Goal: Information Seeking & Learning: Learn about a topic

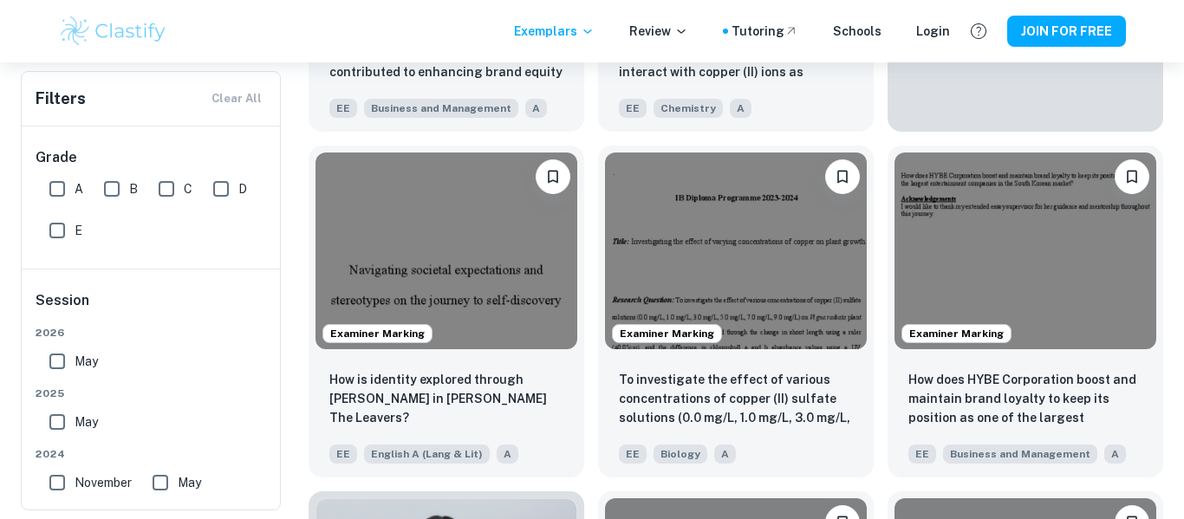
scroll to position [661, 0]
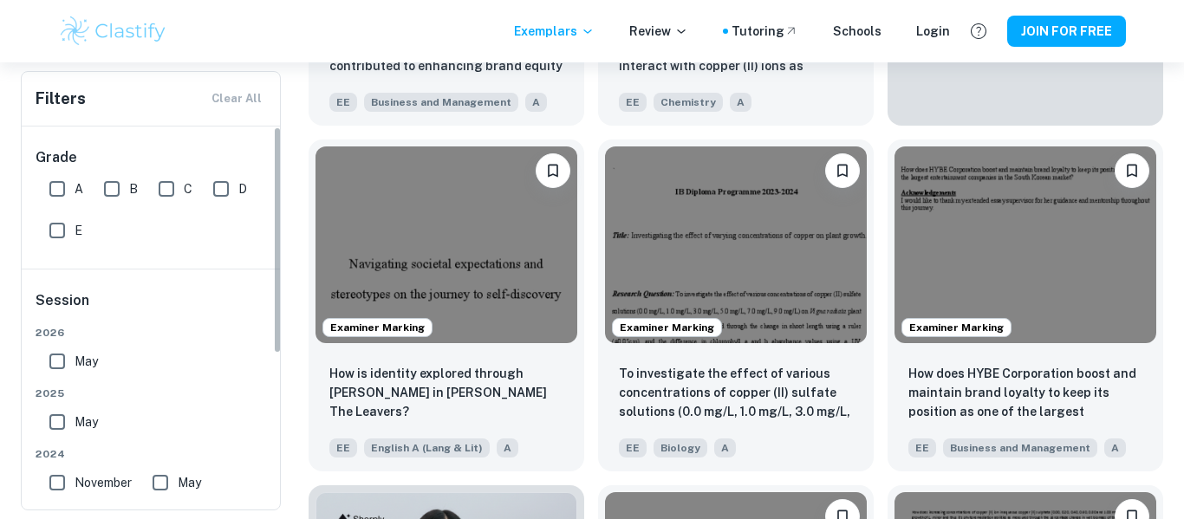
click at [56, 190] on input "A" at bounding box center [57, 189] width 35 height 35
checkbox input "true"
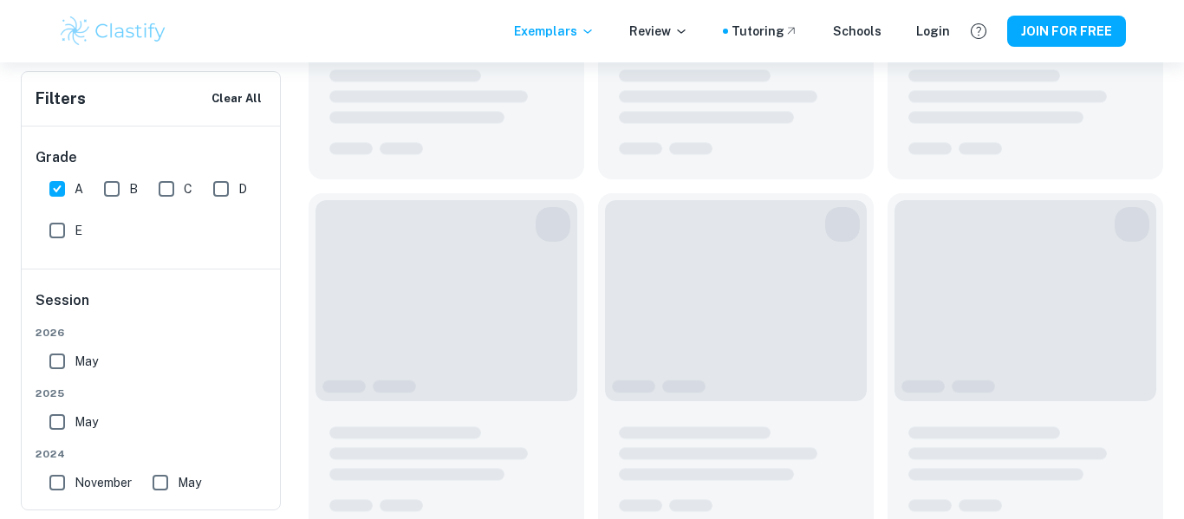
scroll to position [703, 0]
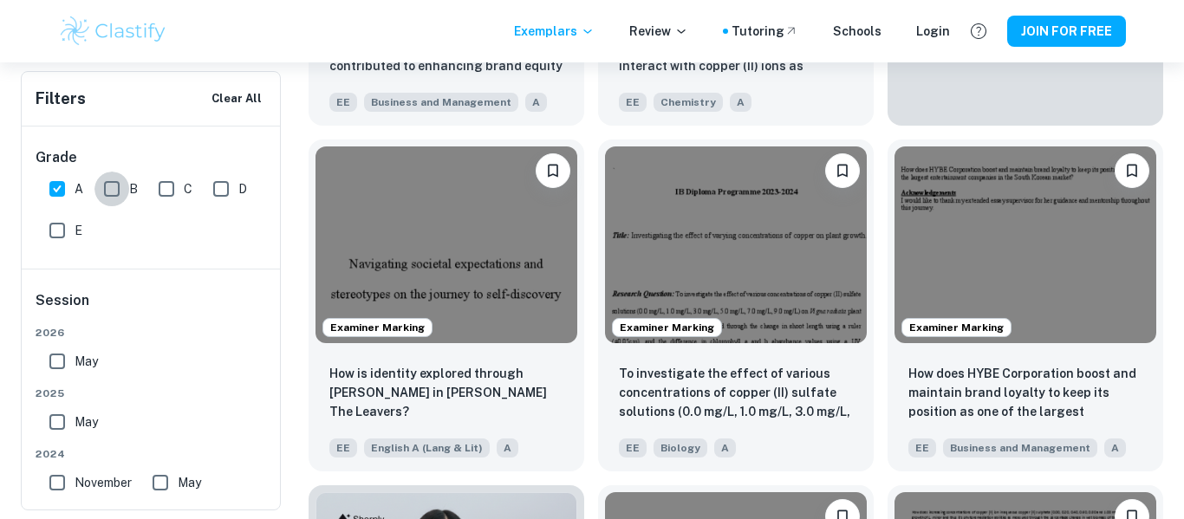
click at [108, 185] on input "B" at bounding box center [111, 189] width 35 height 35
checkbox input "true"
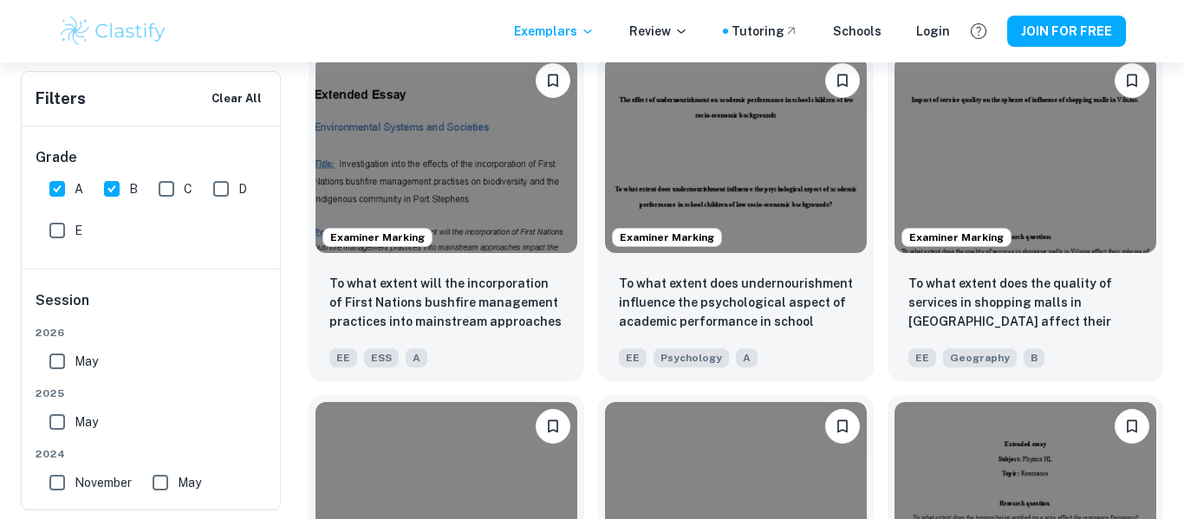
scroll to position [1493, 0]
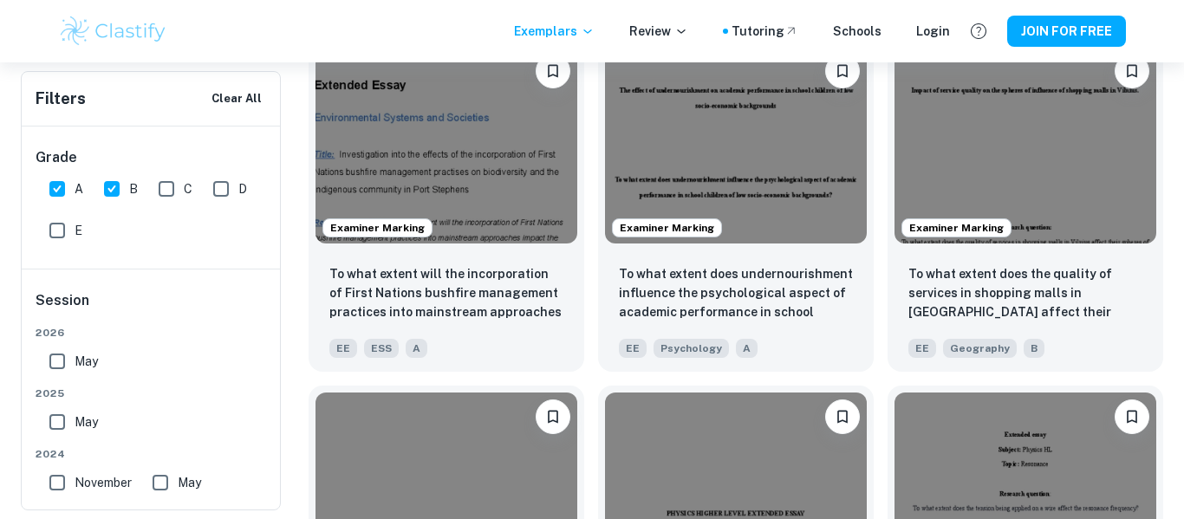
click at [756, 243] on div "Examiner Marking" at bounding box center [736, 145] width 276 height 210
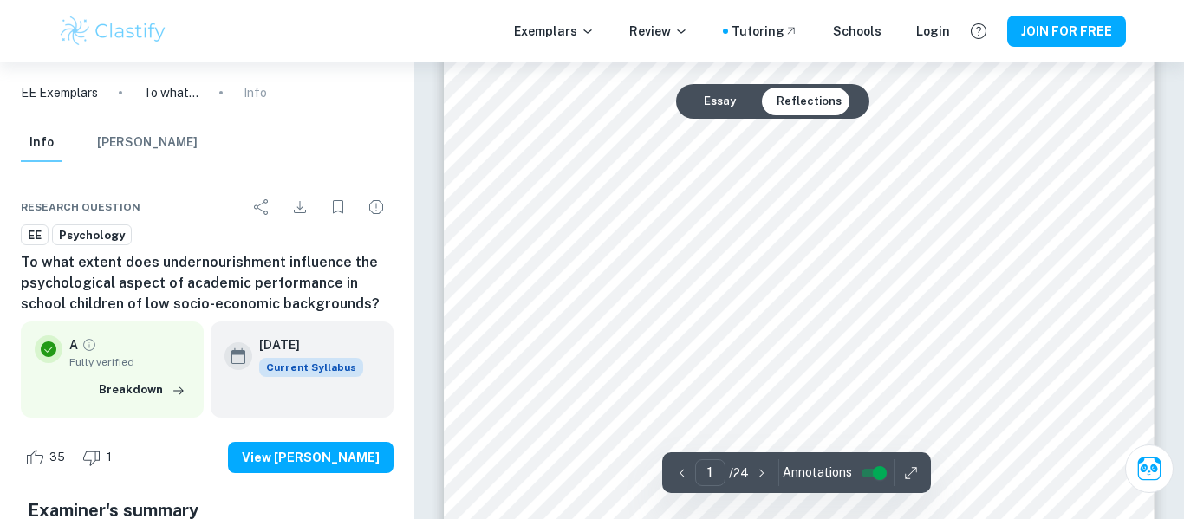
scroll to position [117, 0]
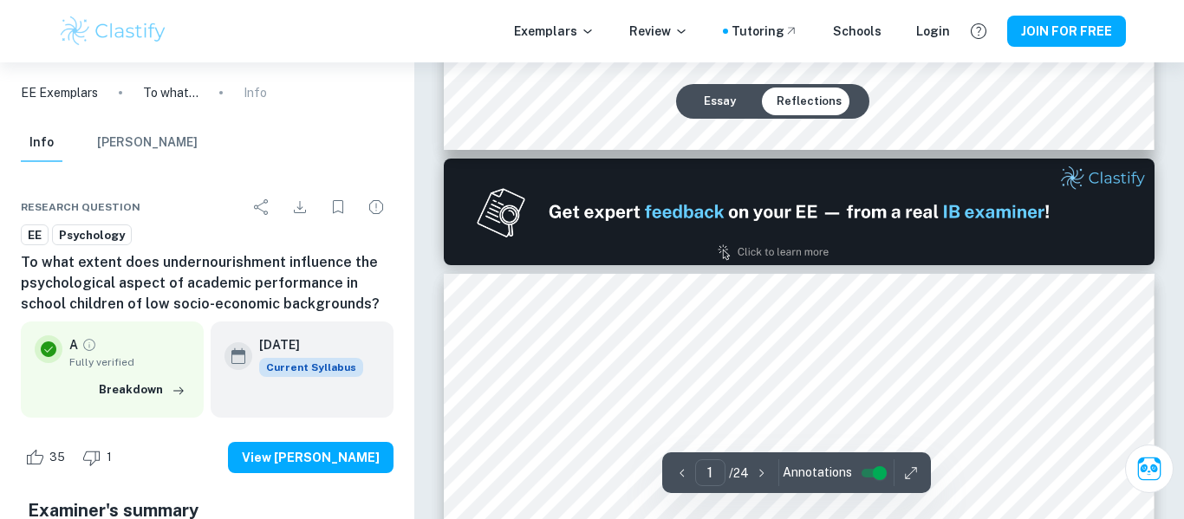
type input "2"
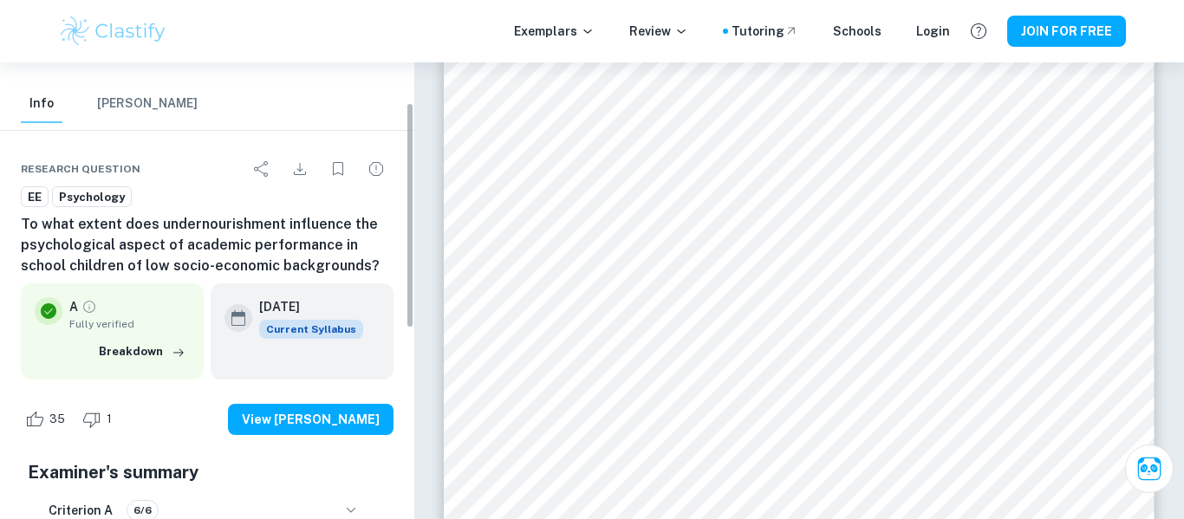
scroll to position [34, 0]
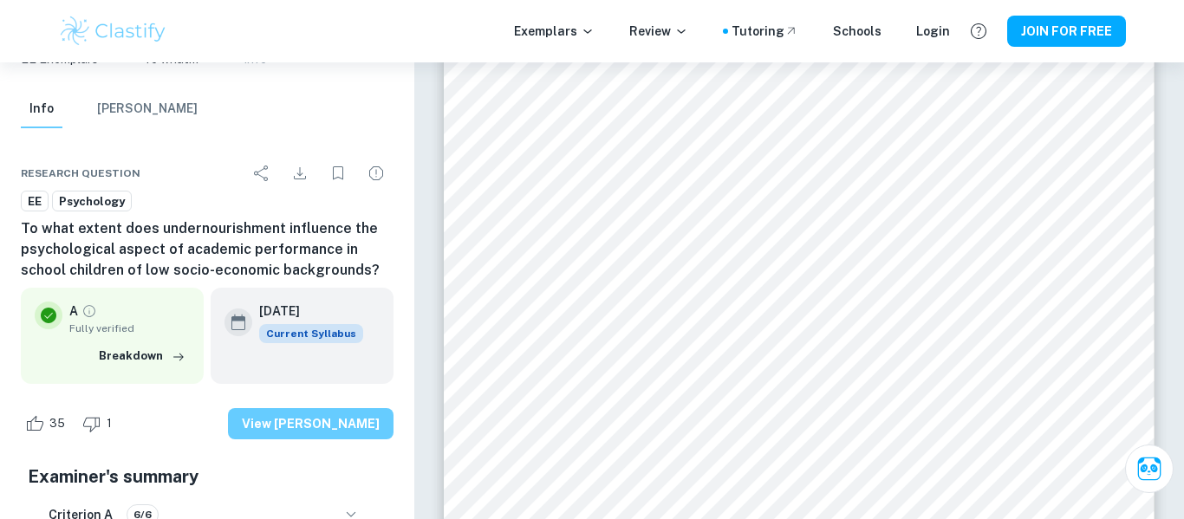
click at [290, 409] on button "View [PERSON_NAME]" at bounding box center [310, 423] width 165 height 31
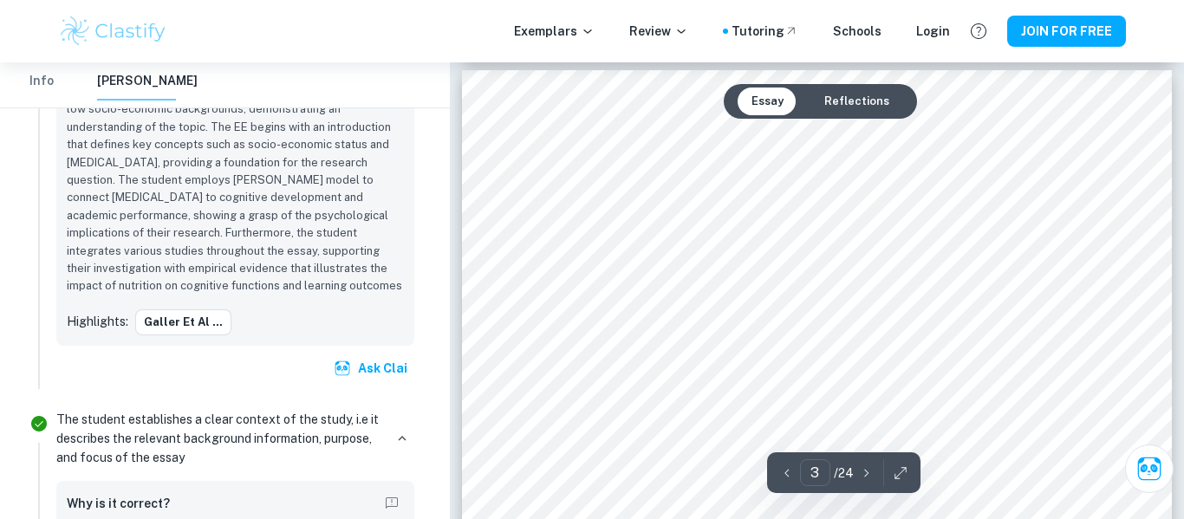
scroll to position [2267, 0]
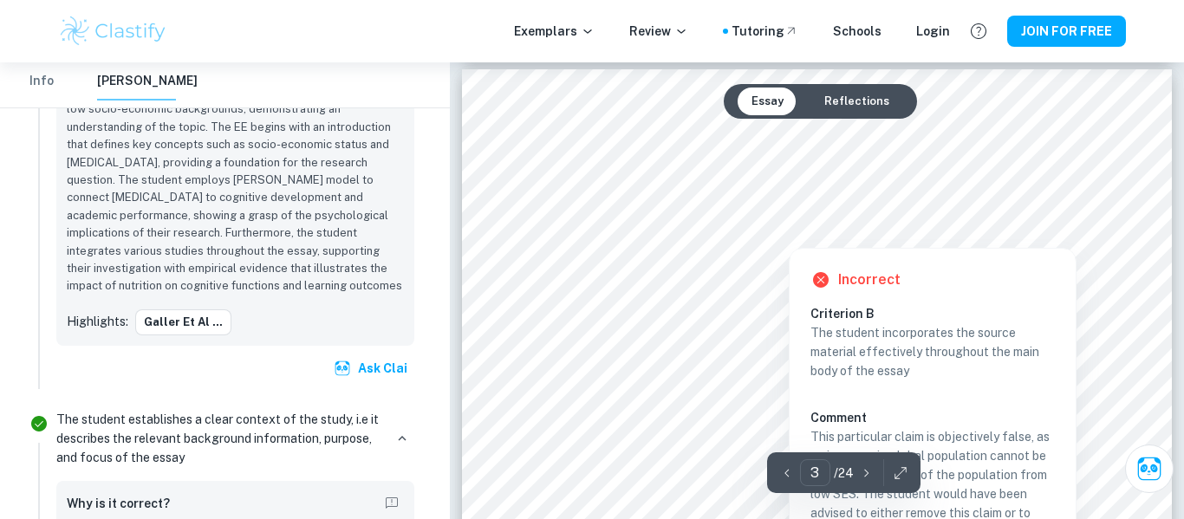
click at [684, 232] on div at bounding box center [789, 228] width 483 height 34
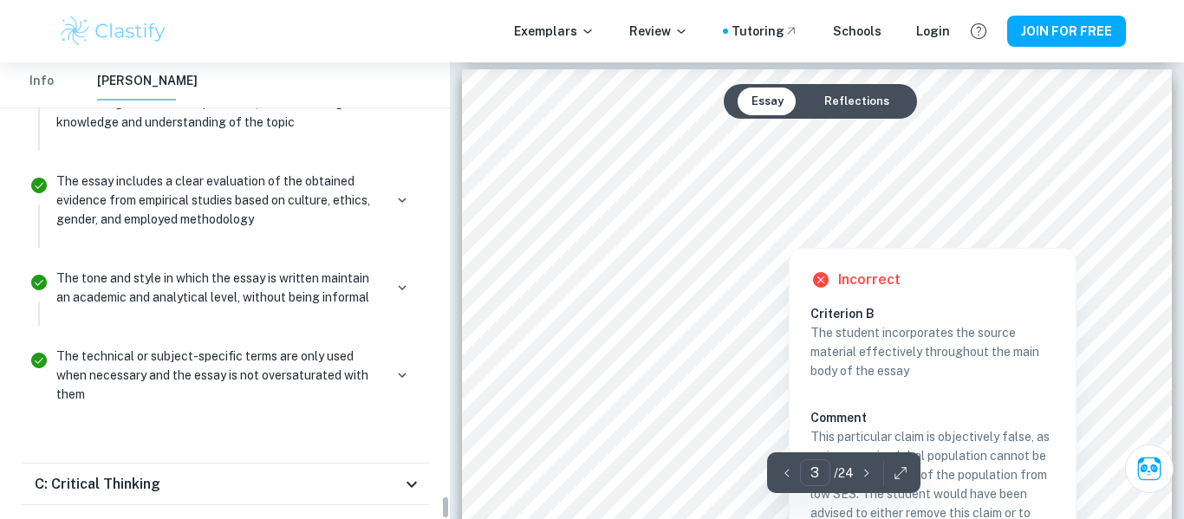
scroll to position [8237, 0]
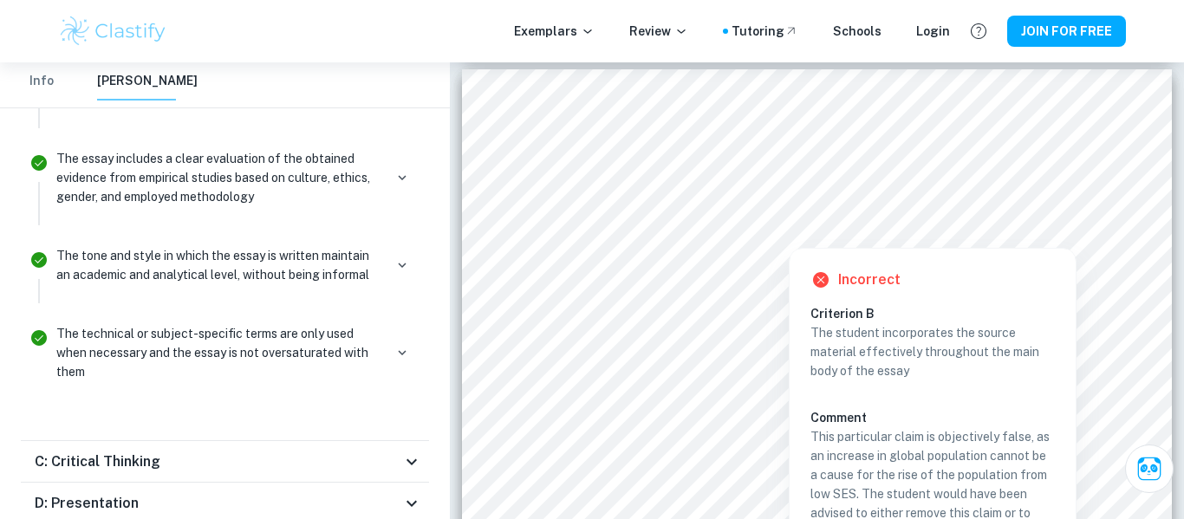
click at [684, 232] on div at bounding box center [789, 228] width 483 height 34
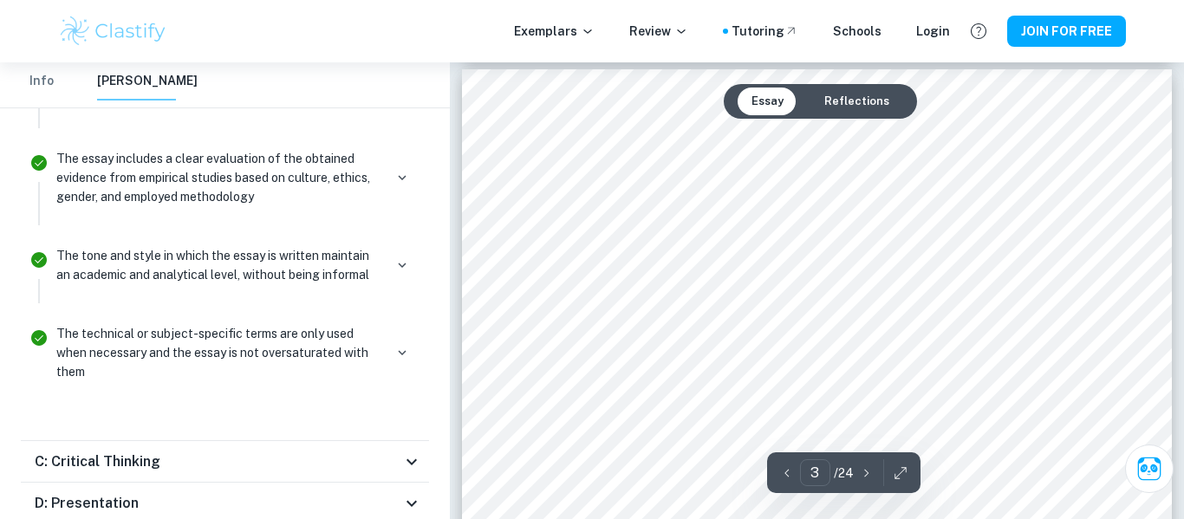
scroll to position [7558, 0]
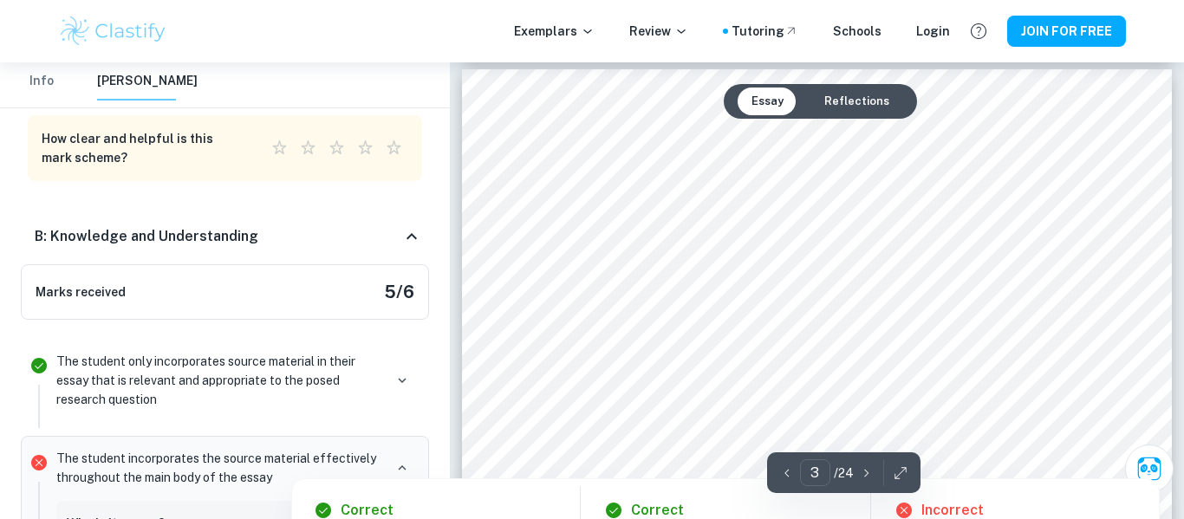
click at [668, 306] on div at bounding box center [816, 301] width 536 height 51
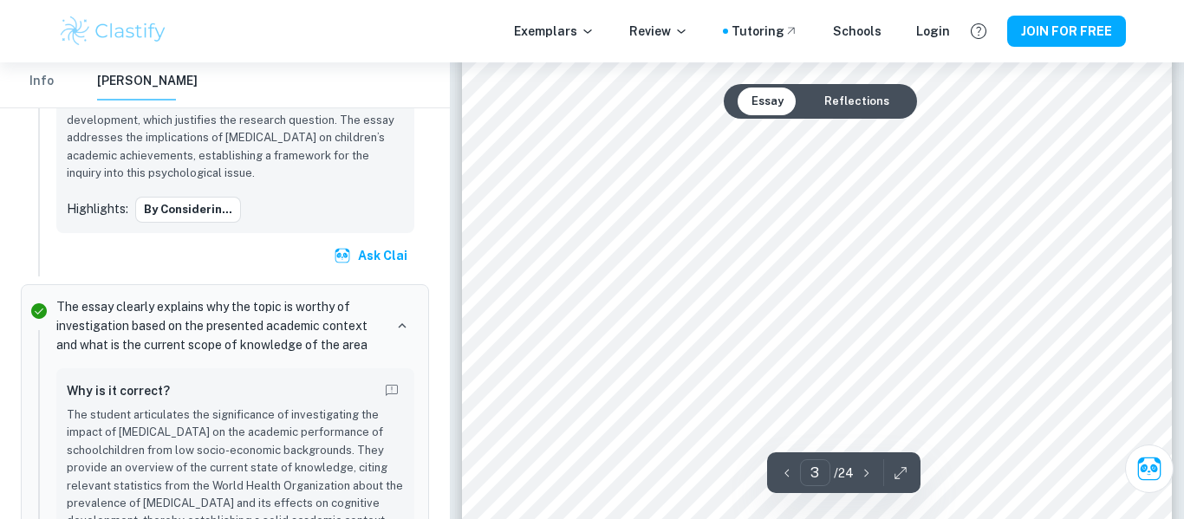
scroll to position [2527, 0]
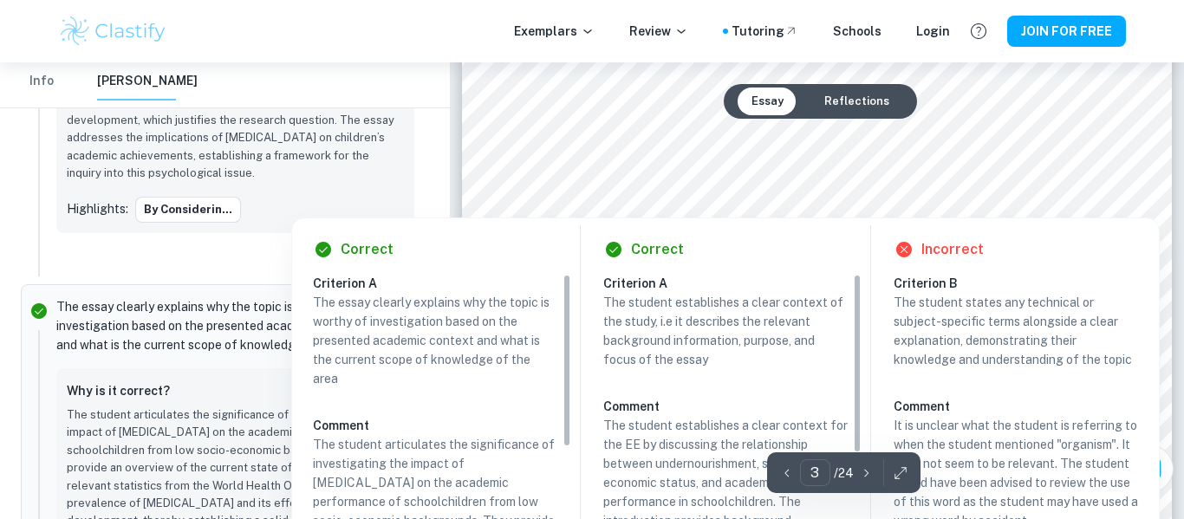
click at [853, 97] on button "Reflections" at bounding box center [856, 102] width 93 height 28
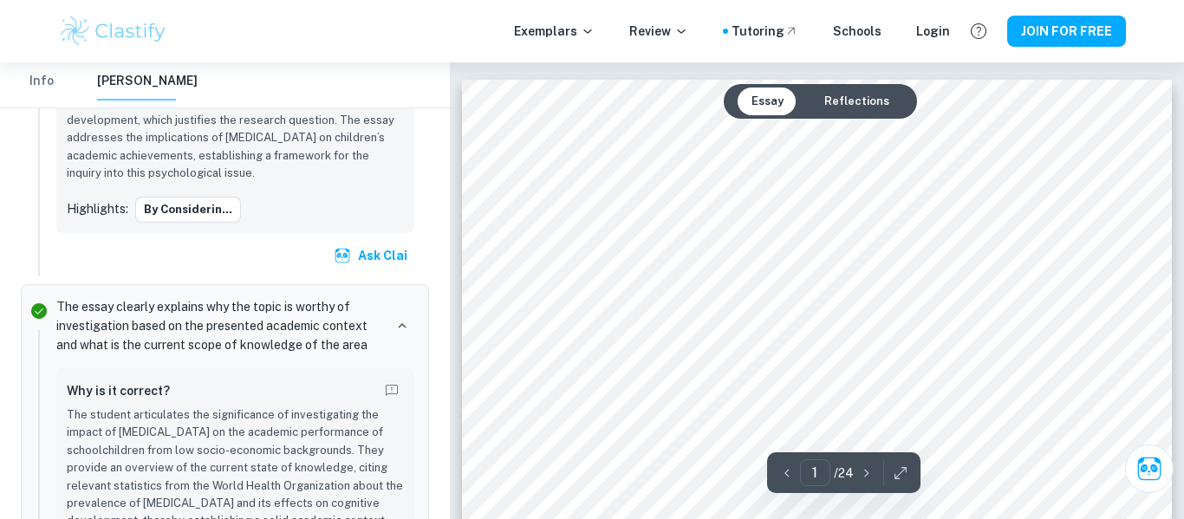
click at [847, 98] on button "Reflections" at bounding box center [856, 102] width 93 height 28
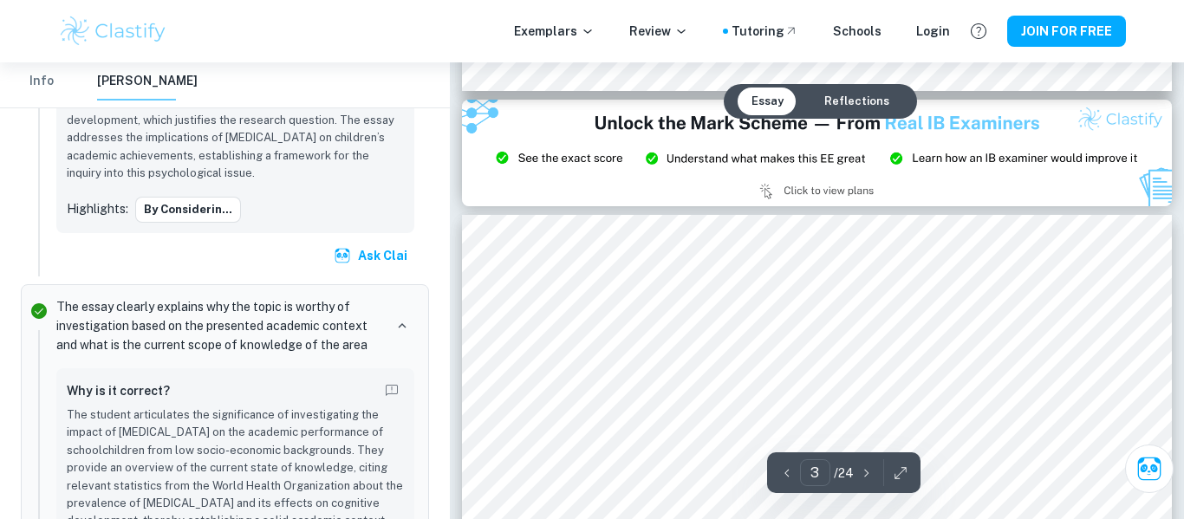
scroll to position [2122, 0]
click at [850, 98] on button "Reflections" at bounding box center [856, 102] width 93 height 28
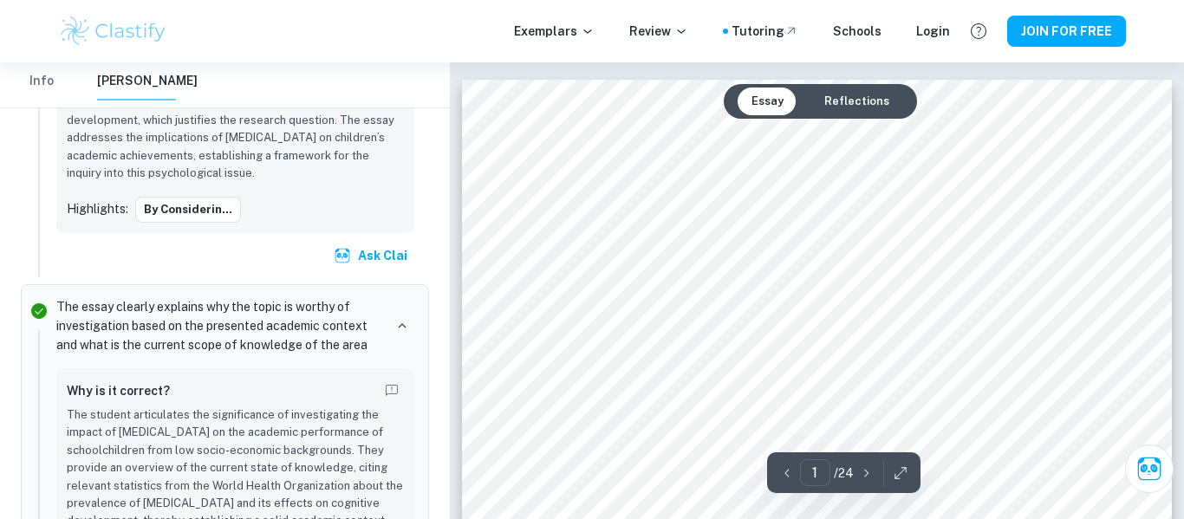
click at [850, 98] on button "Reflections" at bounding box center [856, 102] width 93 height 28
click at [840, 114] on button "Reflections" at bounding box center [856, 102] width 93 height 28
click at [858, 98] on button "Reflections" at bounding box center [856, 102] width 93 height 28
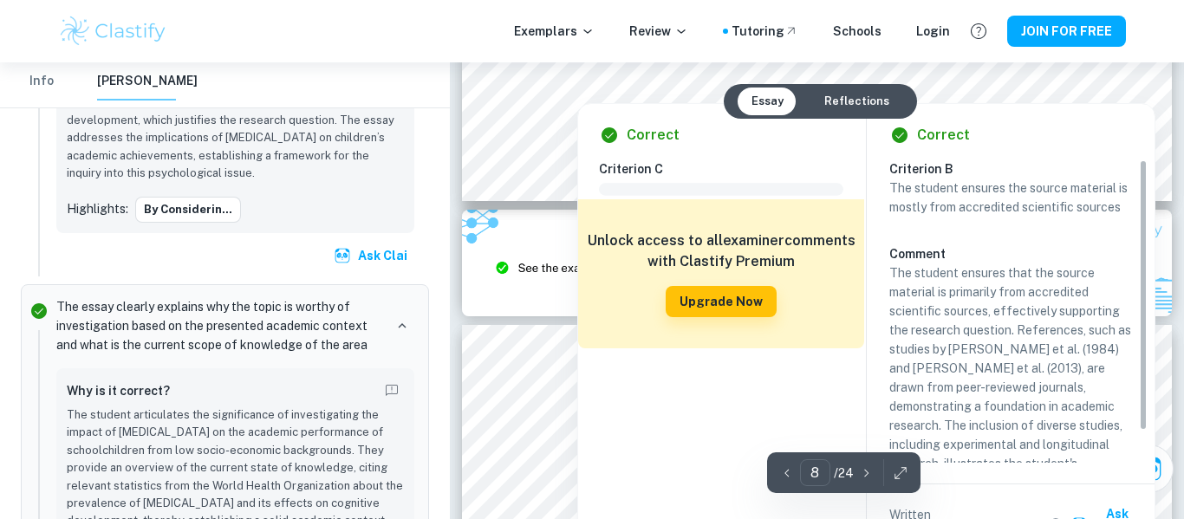
scroll to position [8199, 0]
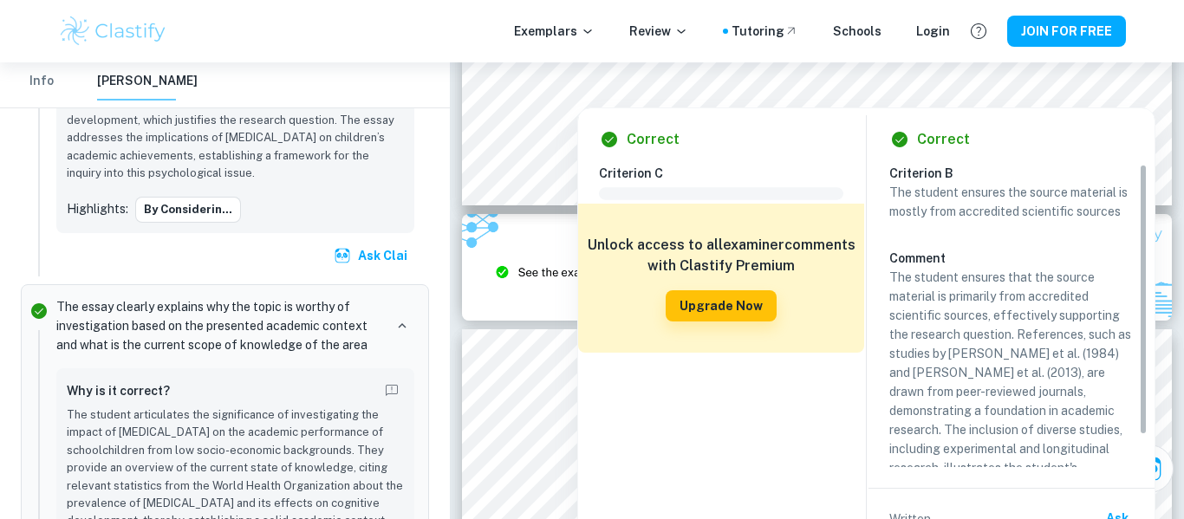
click at [1015, 104] on div "Correct Criterion C Comment Unlock access to all examiner comments with Clastif…" at bounding box center [866, 334] width 578 height 470
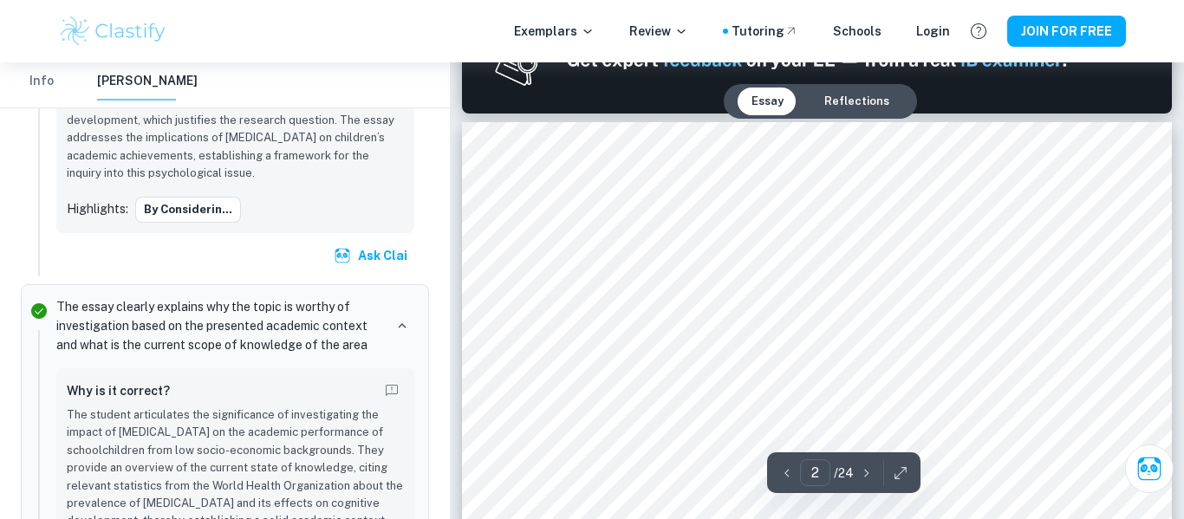
scroll to position [1102, 0]
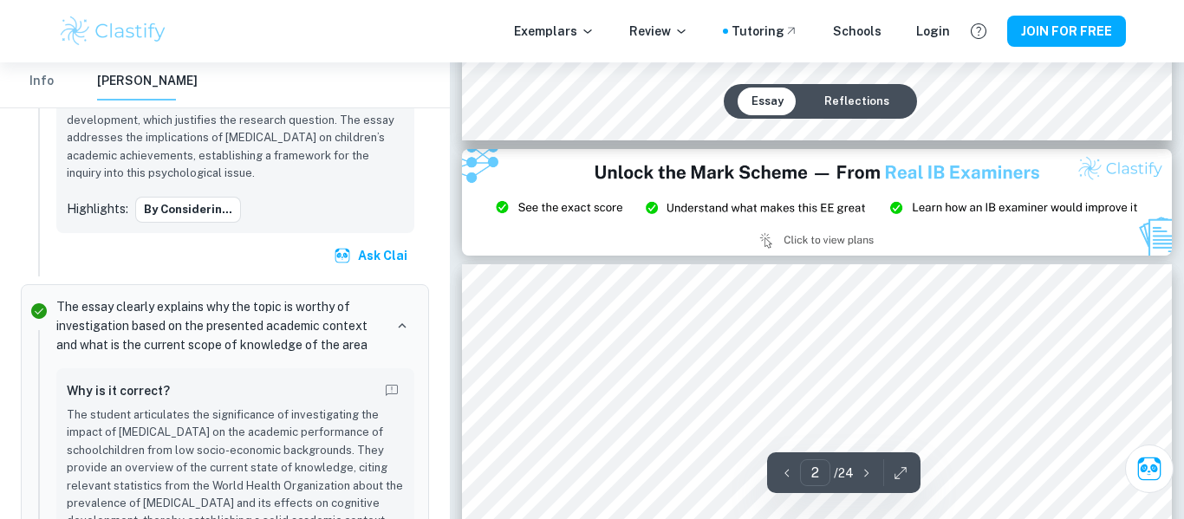
type input "3"
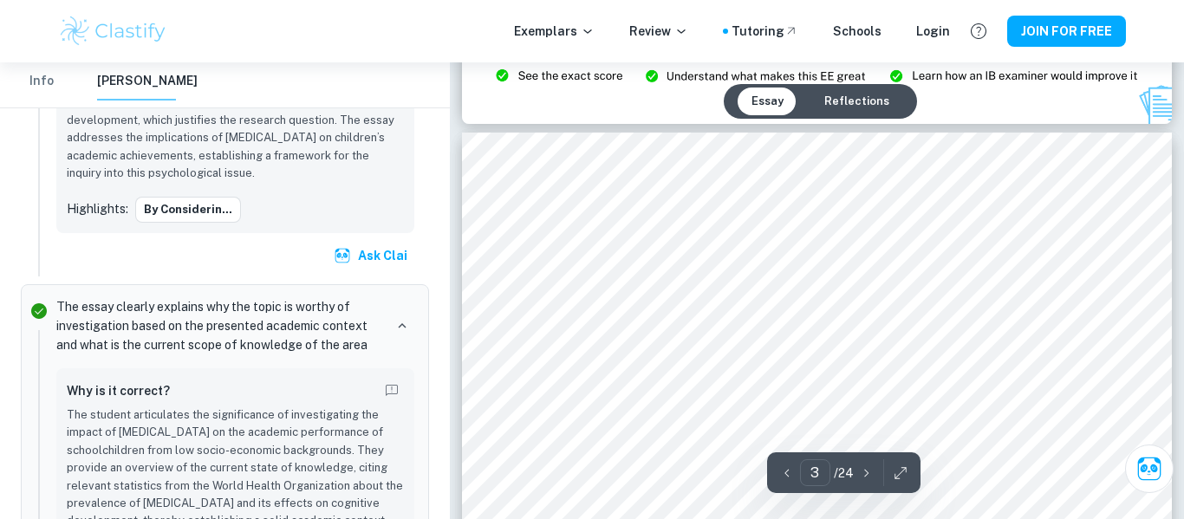
scroll to position [2207, 0]
